Goal: Check status: Check status

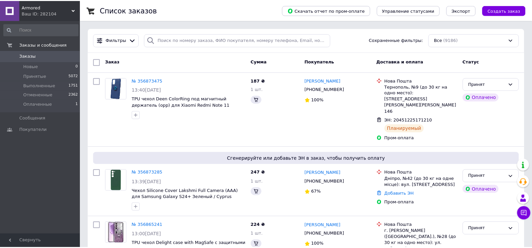
scroll to position [34, 0]
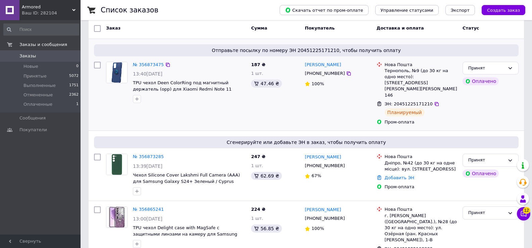
click at [163, 47] on span "Отправьте посылку по номеру ЭН 20451225171210, чтобы получить оплату" at bounding box center [306, 50] width 419 height 7
click at [166, 63] on icon at bounding box center [168, 65] width 4 height 4
drag, startPoint x: 164, startPoint y: 64, endPoint x: 133, endPoint y: 190, distance: 129.1
click at [165, 64] on icon at bounding box center [167, 64] width 5 height 5
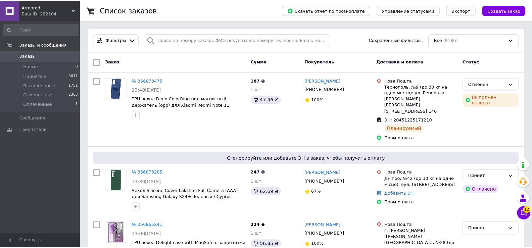
scroll to position [34, 0]
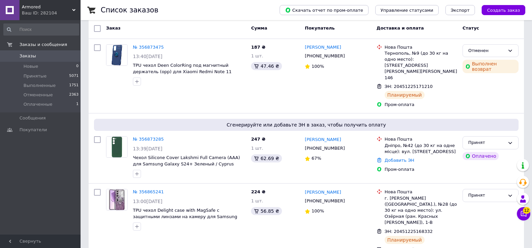
scroll to position [34, 0]
